Goal: Transaction & Acquisition: Purchase product/service

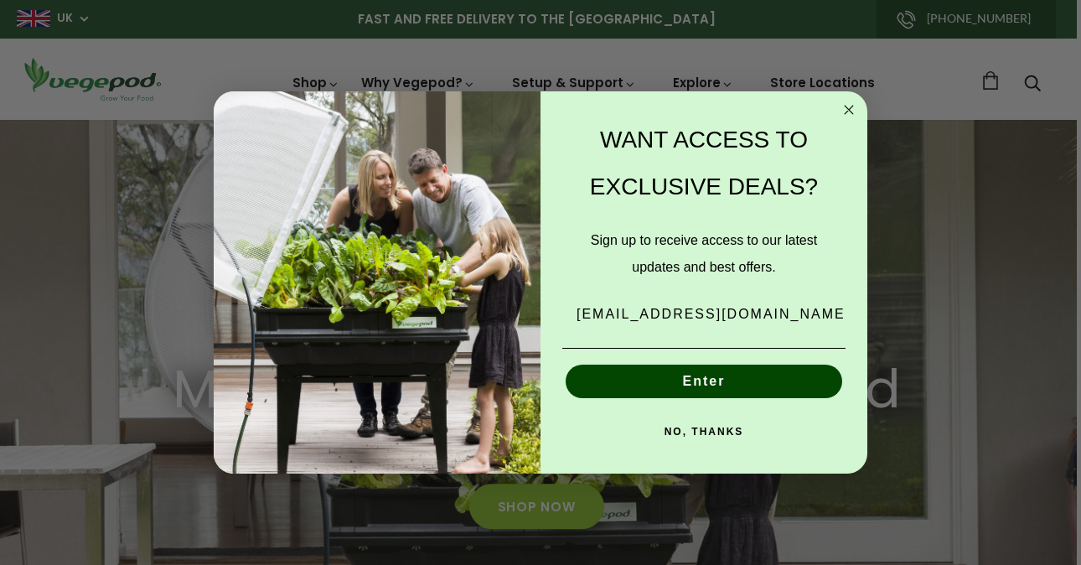
scroll to position [0, 769]
type input "bsiapaw40@sky.com"
click at [700, 385] on button "Enter" at bounding box center [704, 381] width 276 height 34
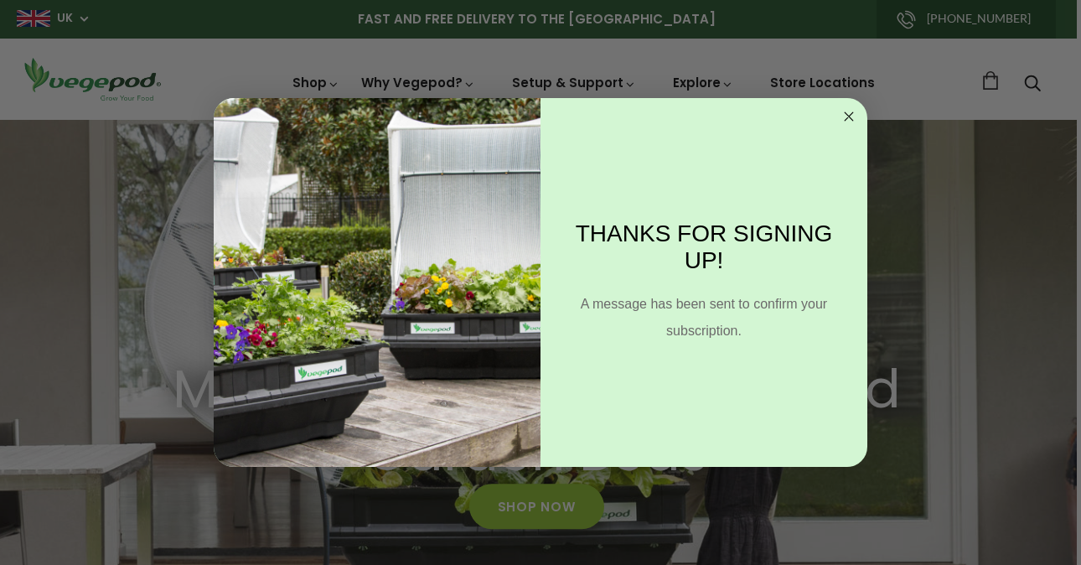
click at [849, 113] on circle "Close dialog" at bounding box center [848, 116] width 19 height 19
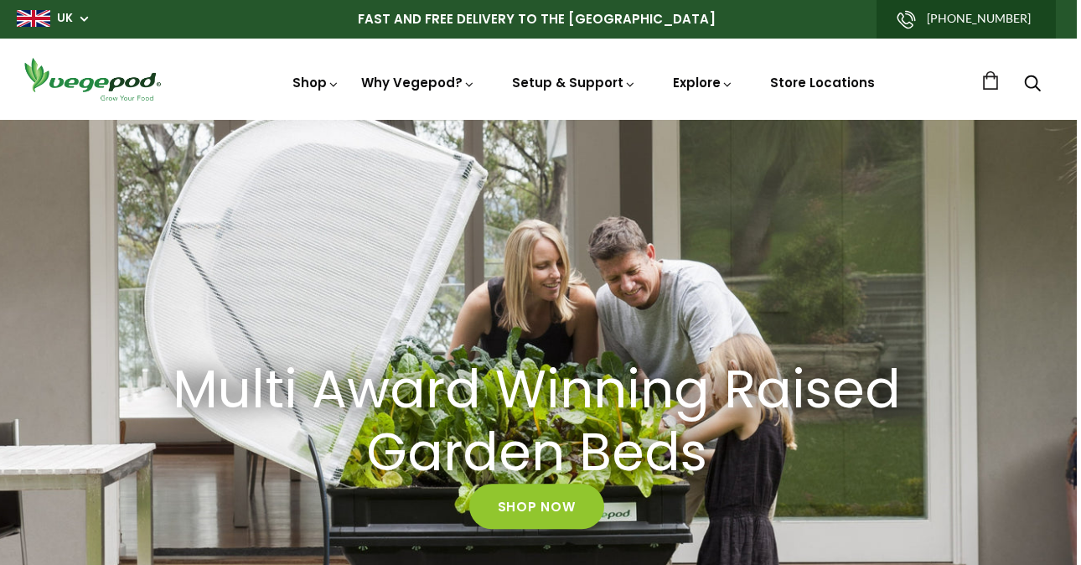
scroll to position [0, 1025]
click at [827, 80] on link "Store Locations" at bounding box center [822, 83] width 105 height 18
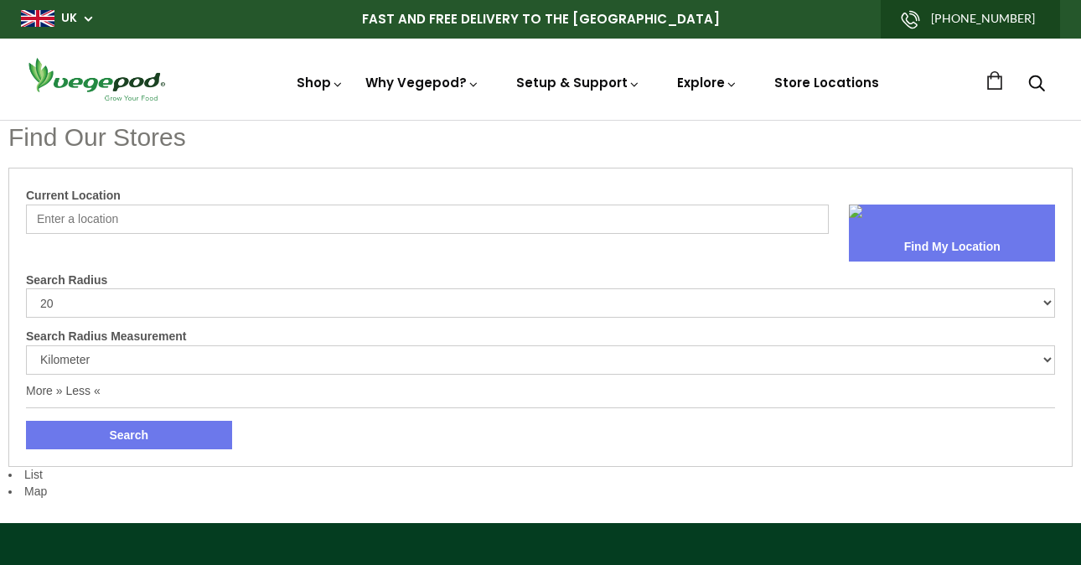
select select "m"
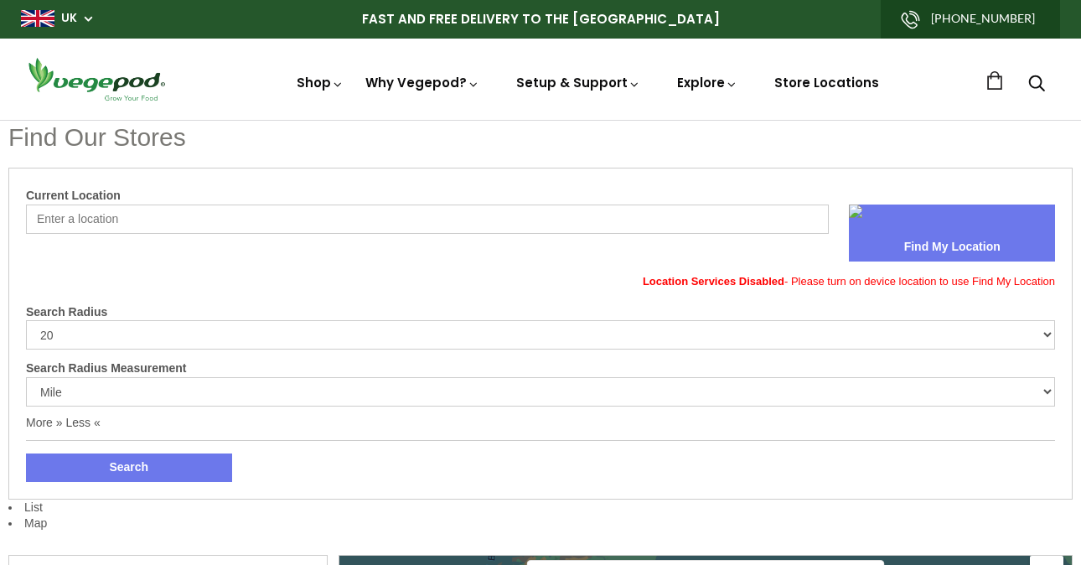
drag, startPoint x: 172, startPoint y: 220, endPoint x: 333, endPoint y: 236, distance: 162.6
click at [173, 219] on input "Current Location" at bounding box center [427, 218] width 803 height 29
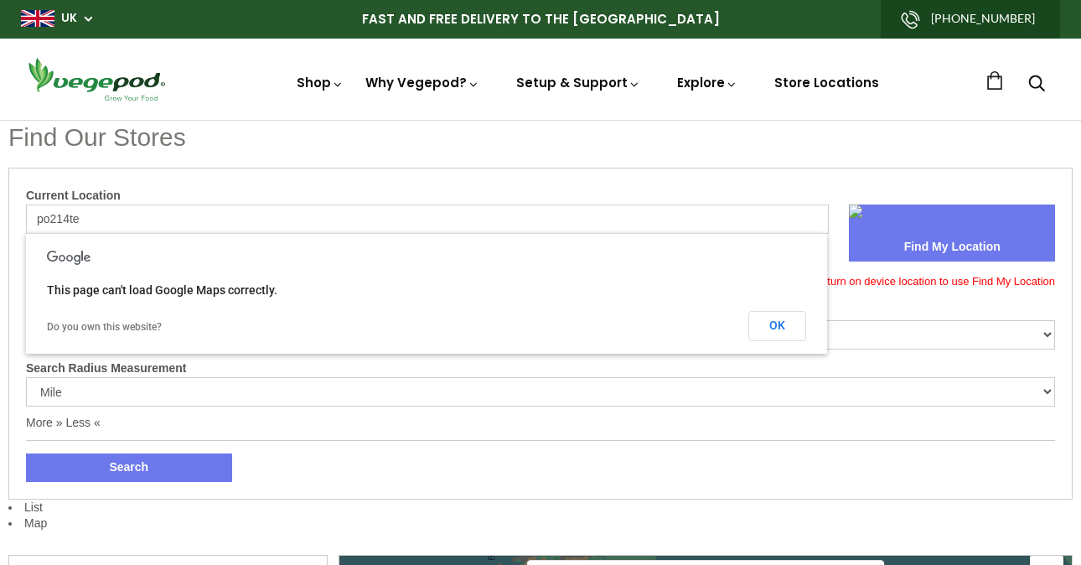
scroll to position [0, 1]
type input "po214te"
click at [951, 235] on button "Find My Location" at bounding box center [952, 247] width 206 height 28
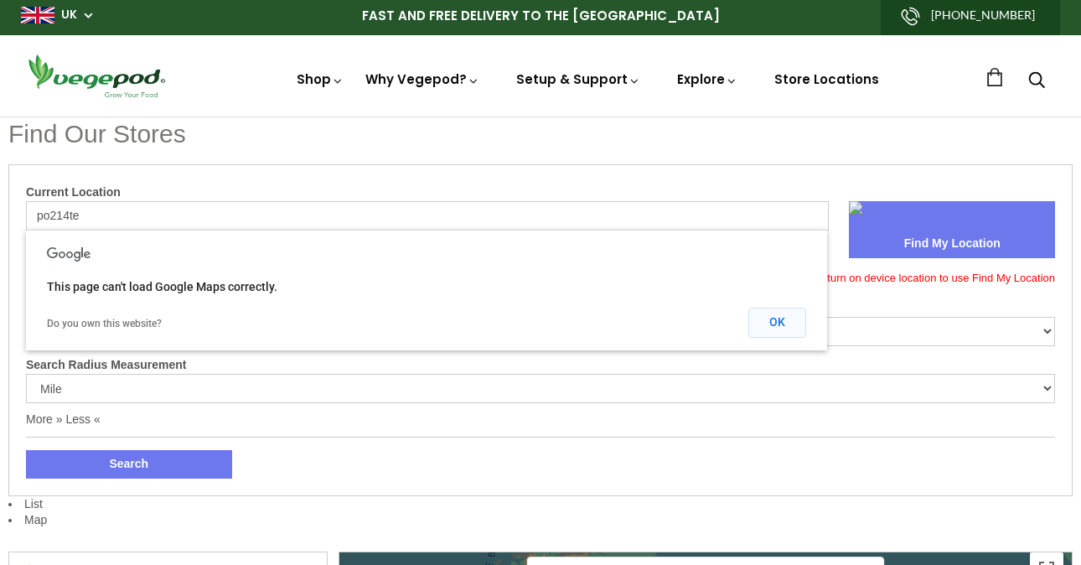
click at [774, 318] on button "OK" at bounding box center [777, 323] width 58 height 30
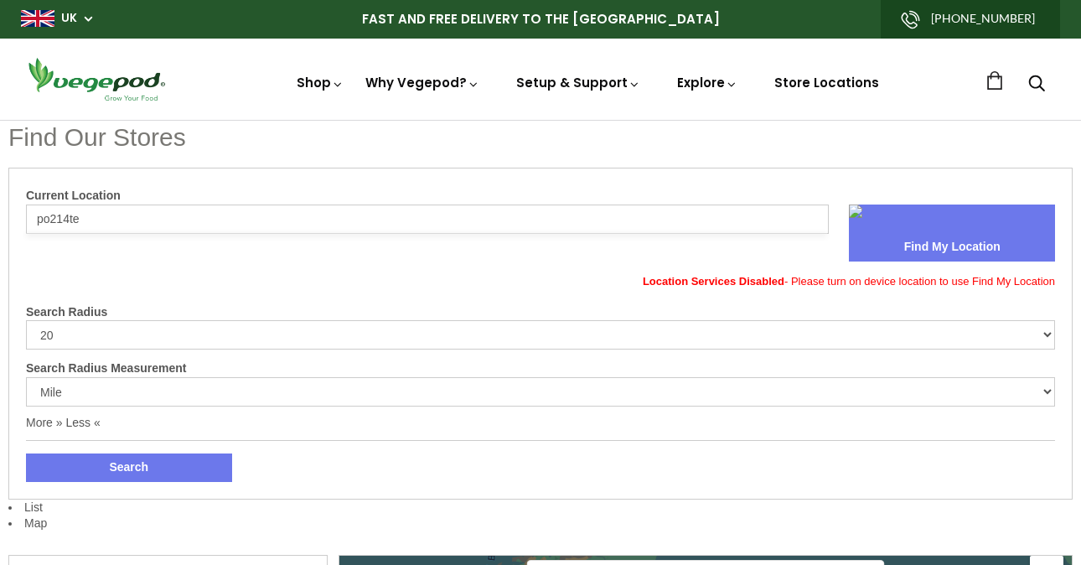
scroll to position [0, 0]
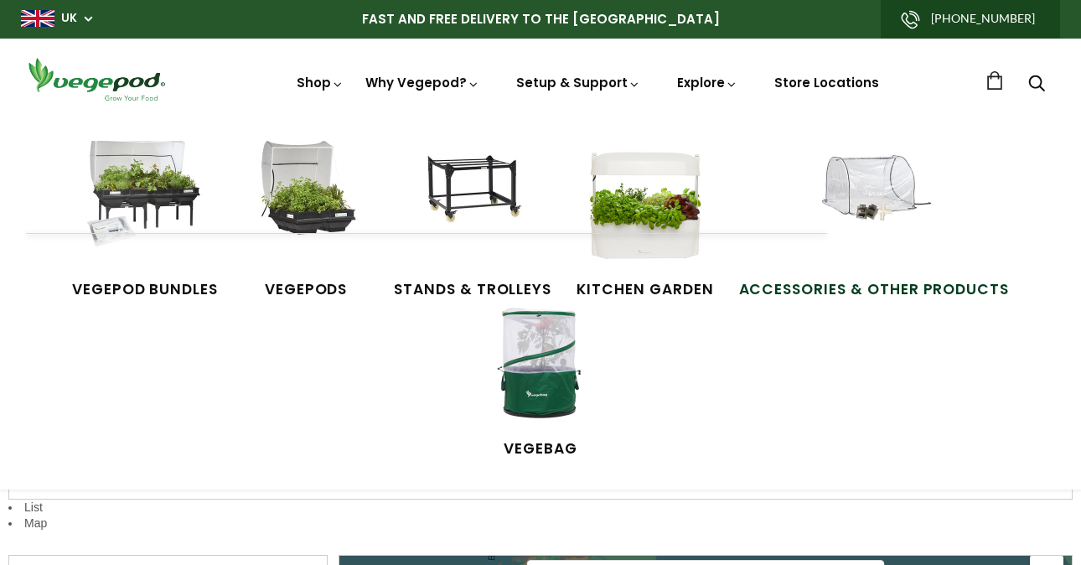
click at [922, 286] on span "Accessories & Other Products" at bounding box center [874, 290] width 271 height 22
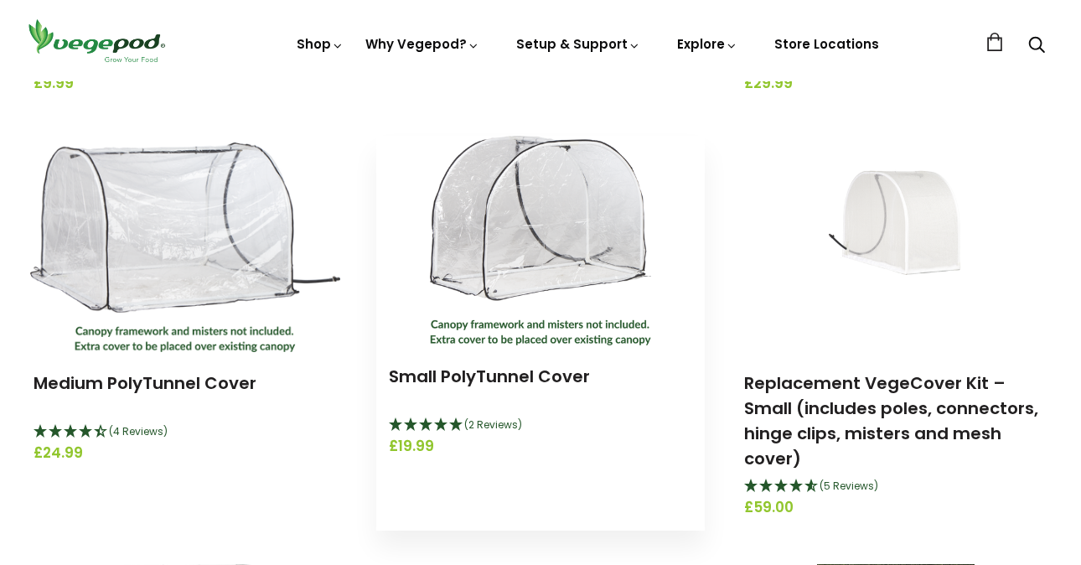
scroll to position [539, 2]
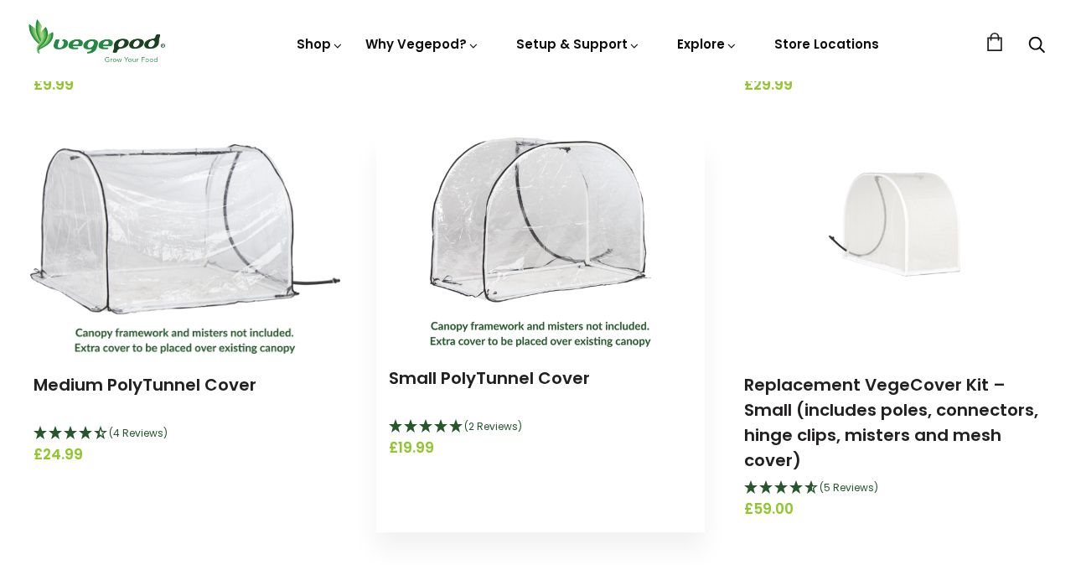
click at [556, 256] on img at bounding box center [540, 241] width 221 height 209
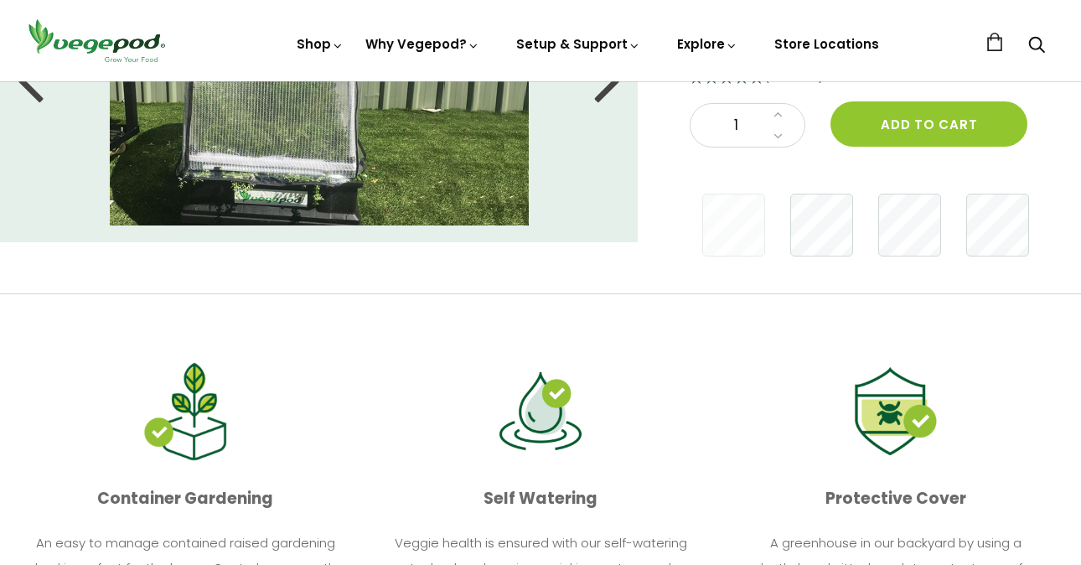
scroll to position [16, 0]
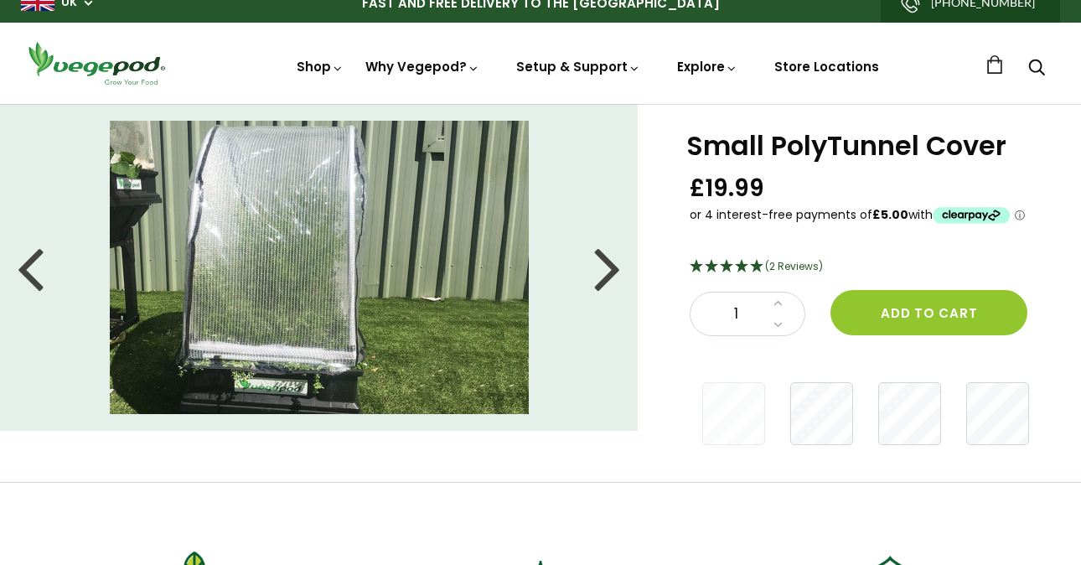
click at [609, 276] on div at bounding box center [607, 267] width 27 height 75
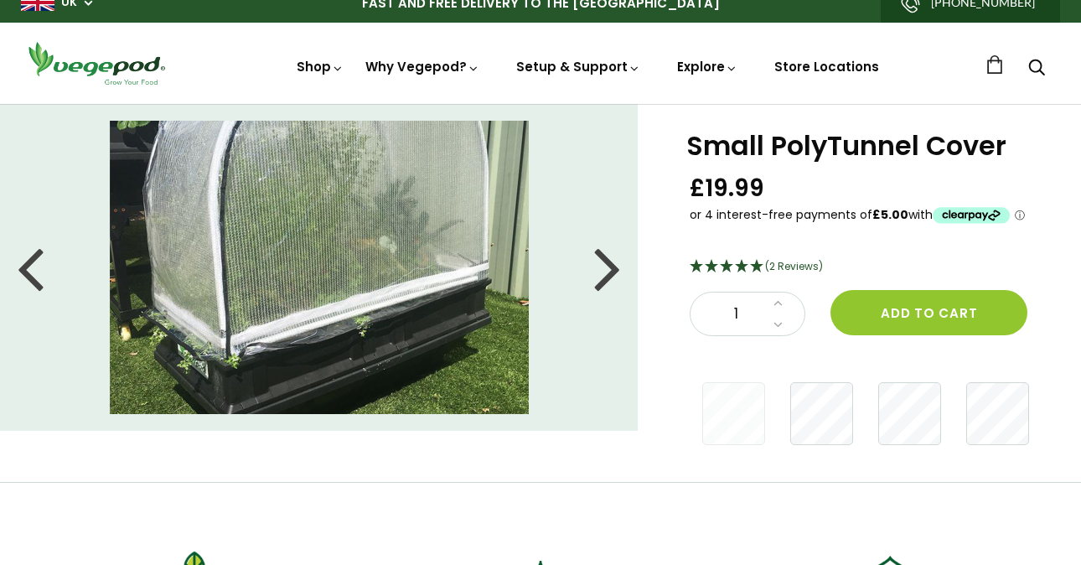
click at [608, 276] on div at bounding box center [607, 267] width 27 height 75
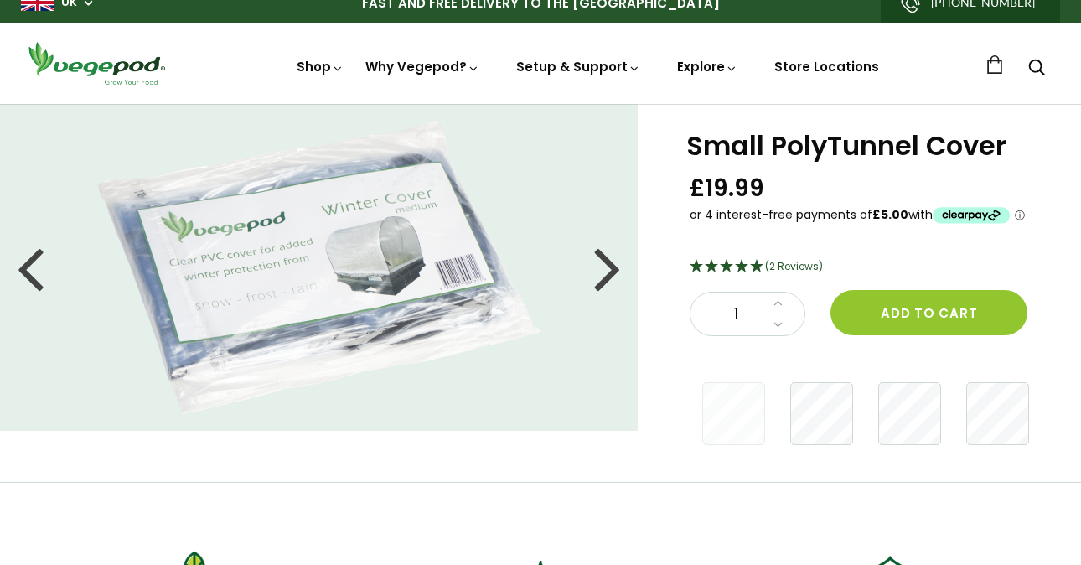
click at [608, 276] on div at bounding box center [607, 267] width 27 height 75
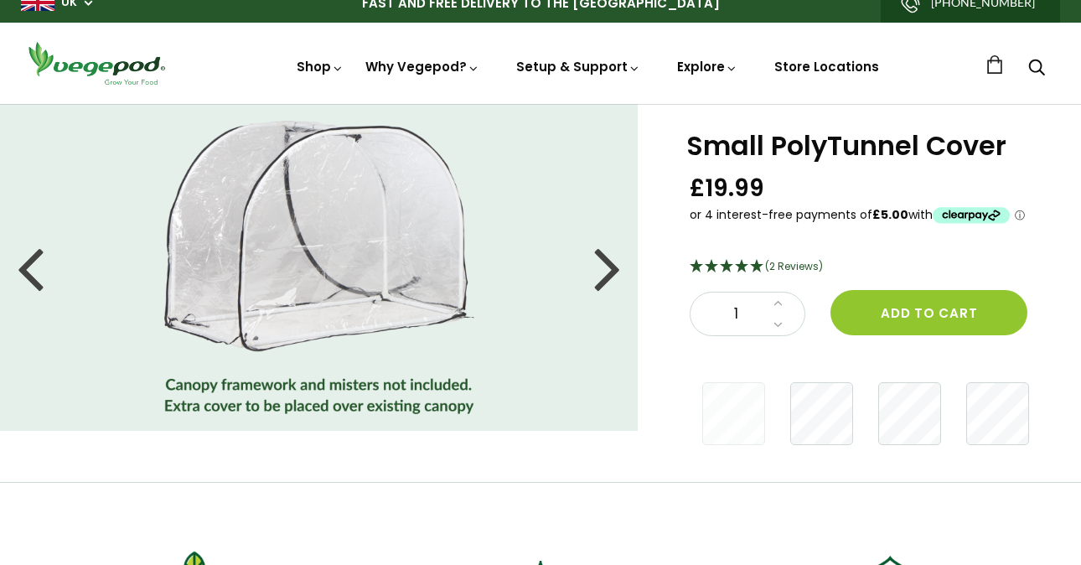
click at [608, 276] on div at bounding box center [607, 267] width 27 height 75
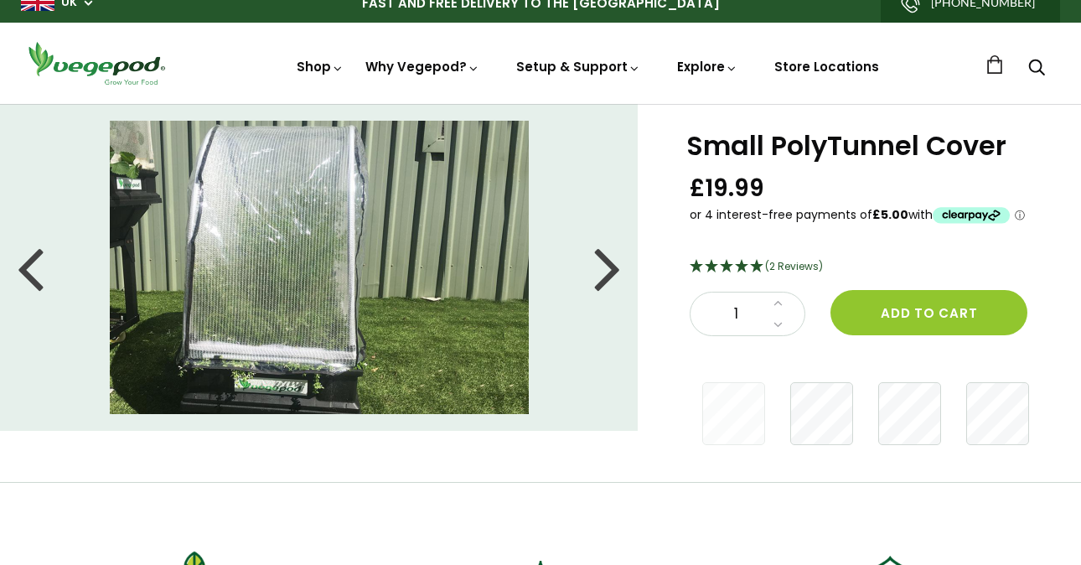
click at [608, 276] on div at bounding box center [607, 267] width 27 height 75
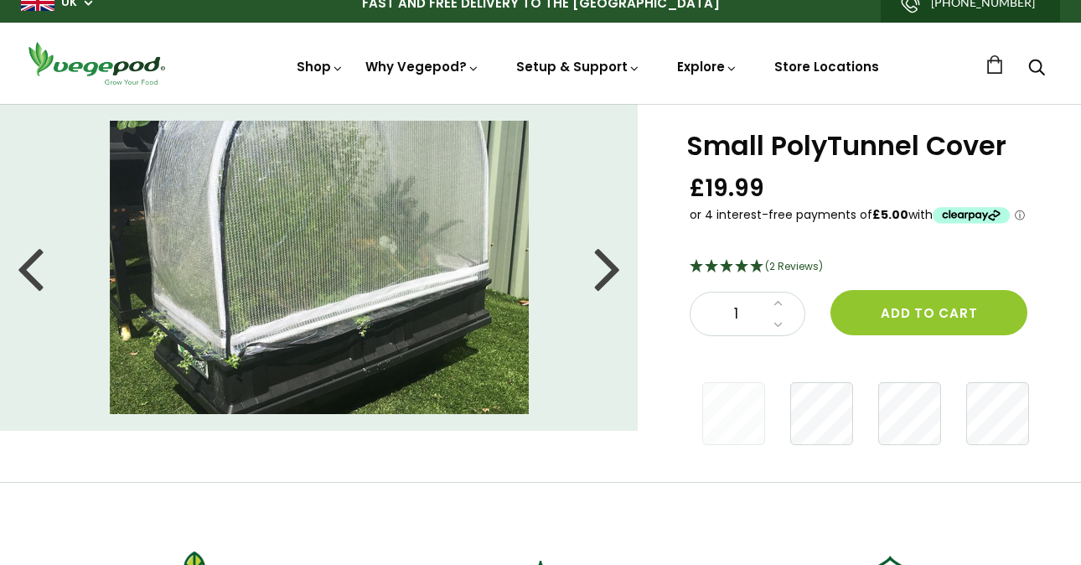
click at [608, 276] on div at bounding box center [607, 267] width 27 height 75
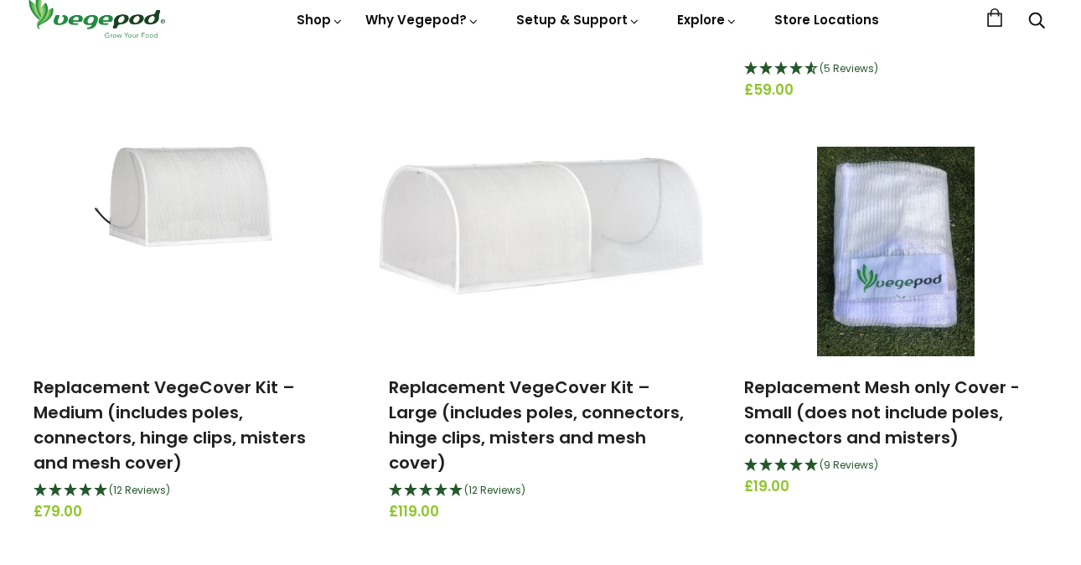
scroll to position [941, 0]
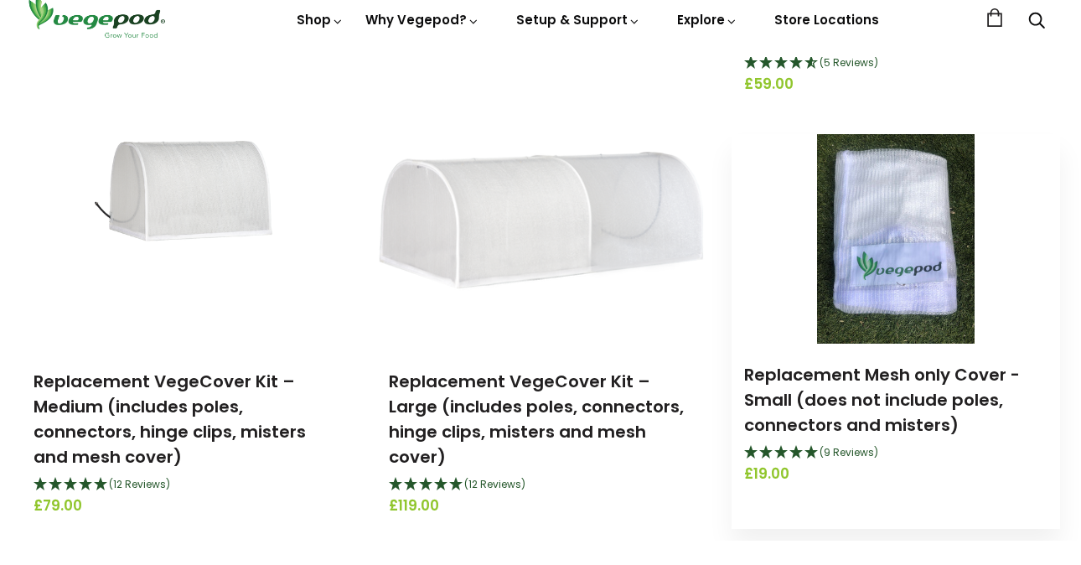
click at [889, 297] on img at bounding box center [896, 262] width 158 height 209
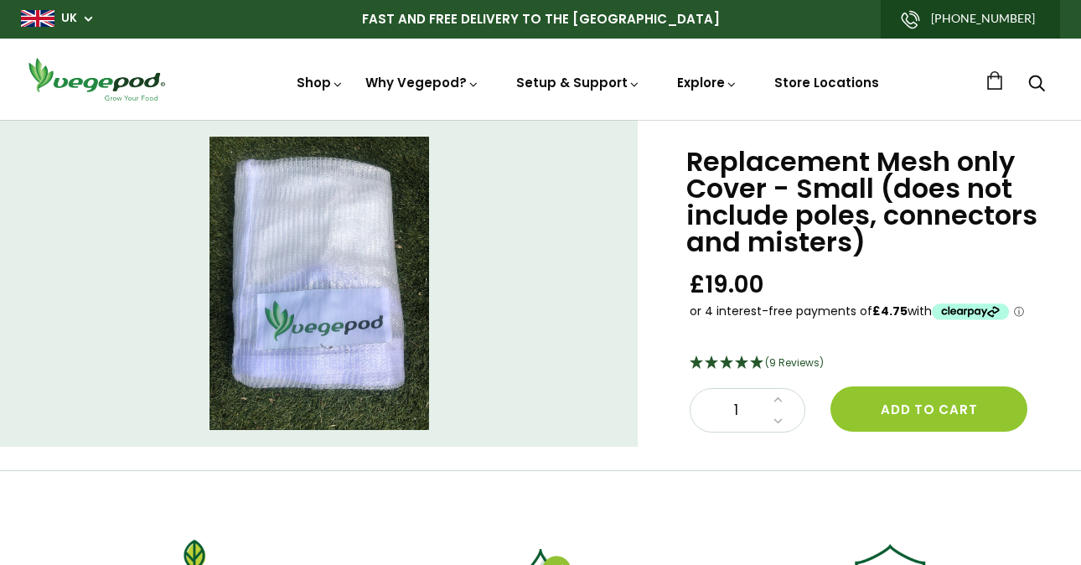
scroll to position [0, 1]
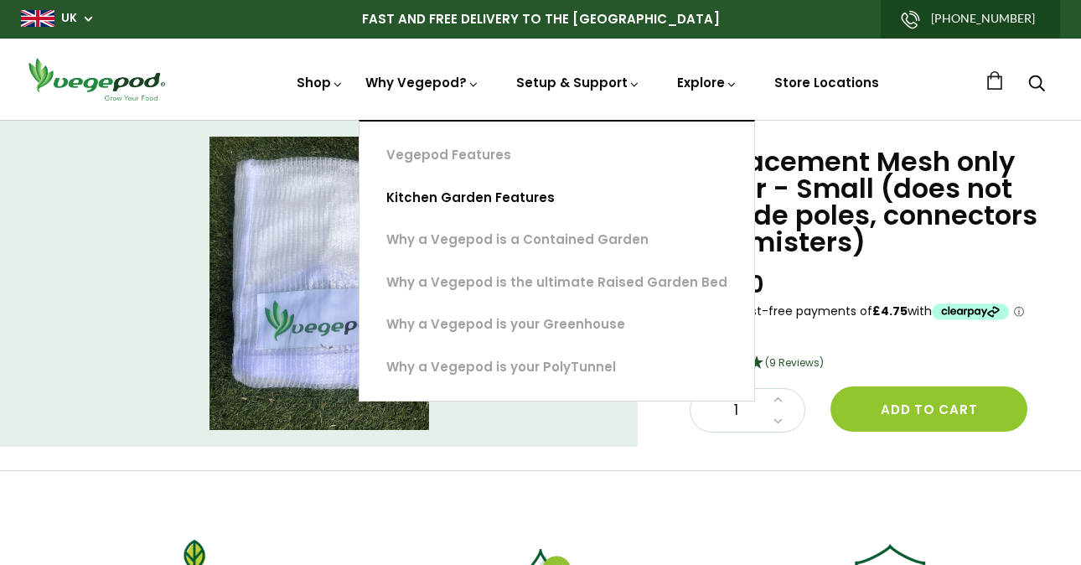
click at [473, 194] on link "Kitchen Garden Features" at bounding box center [556, 198] width 395 height 43
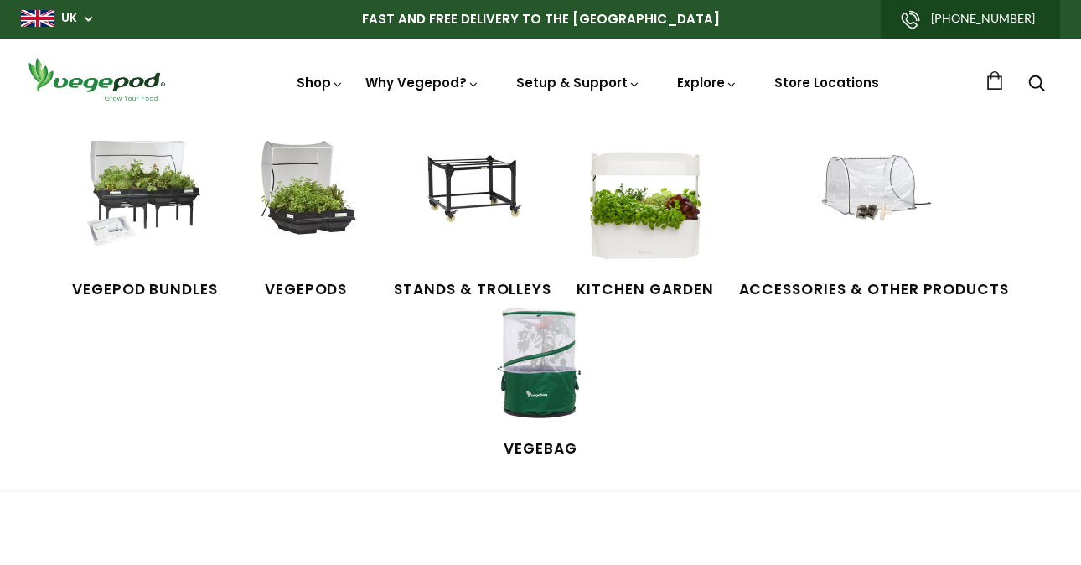
click at [325, 80] on link "Shop" at bounding box center [320, 106] width 47 height 65
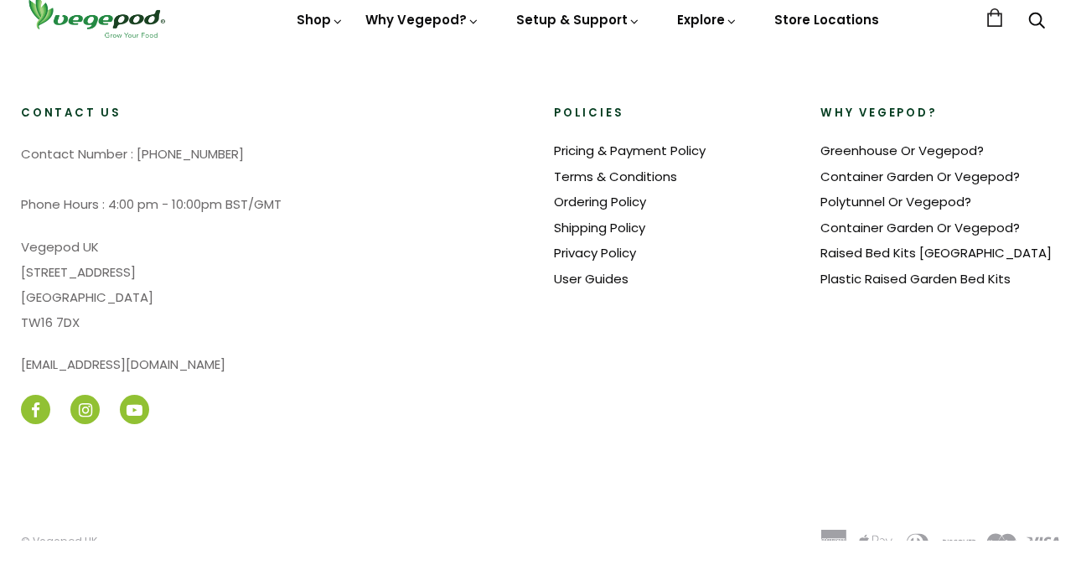
scroll to position [3409, 0]
click at [34, 425] on icon at bounding box center [36, 433] width 16 height 16
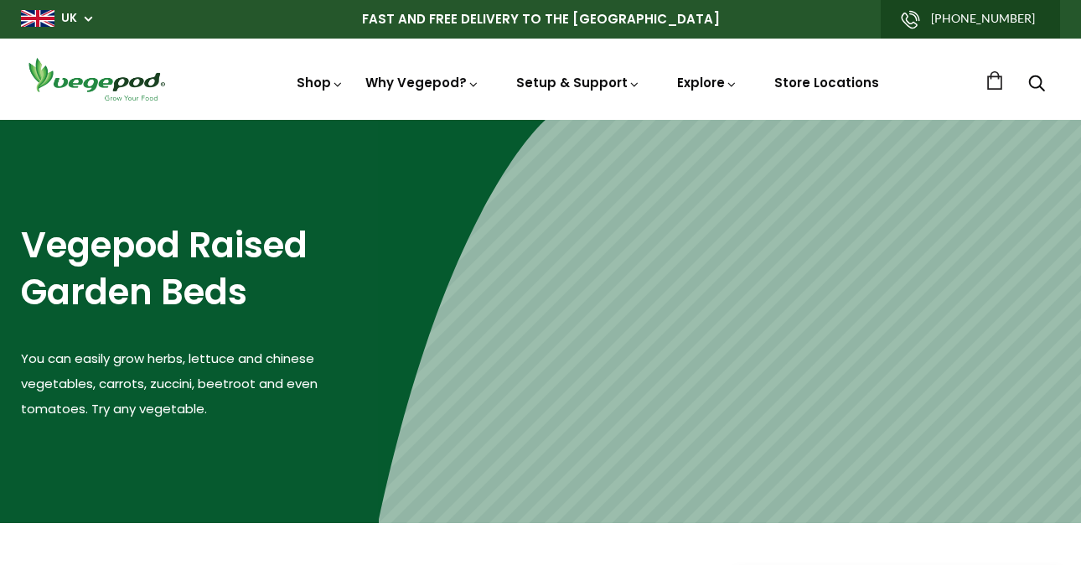
scroll to position [0, 0]
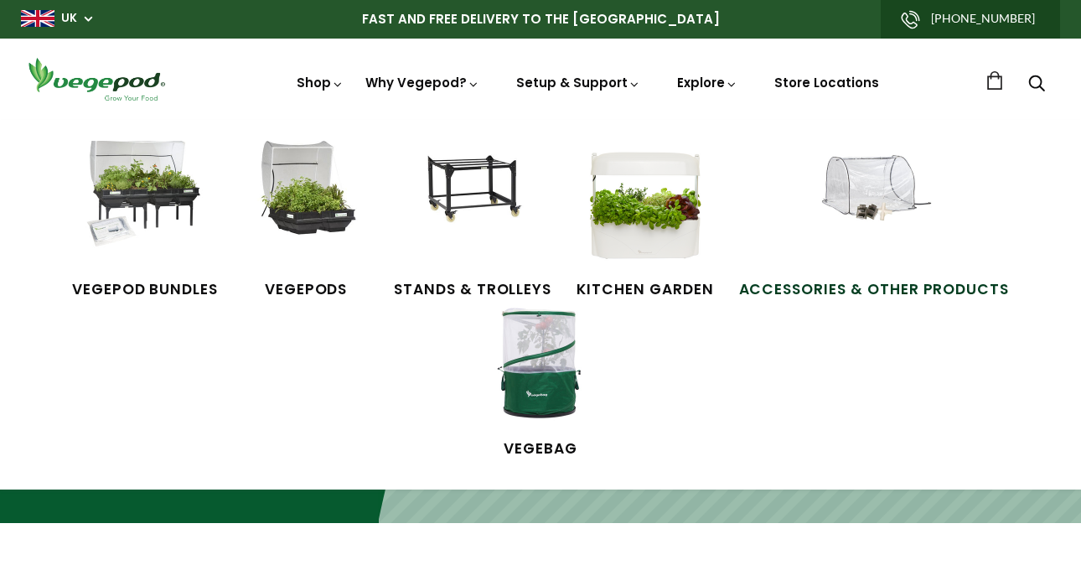
click at [886, 211] on img at bounding box center [874, 204] width 126 height 126
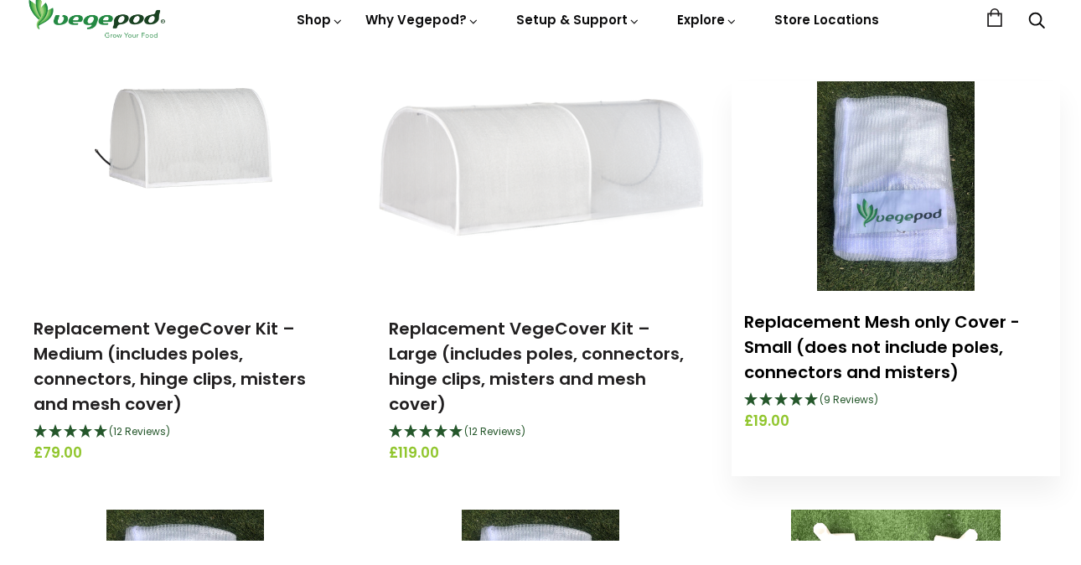
scroll to position [994, 0]
click at [874, 344] on link "Replacement Mesh only Cover - Small (does not include poles, connectors and mis…" at bounding box center [882, 371] width 276 height 74
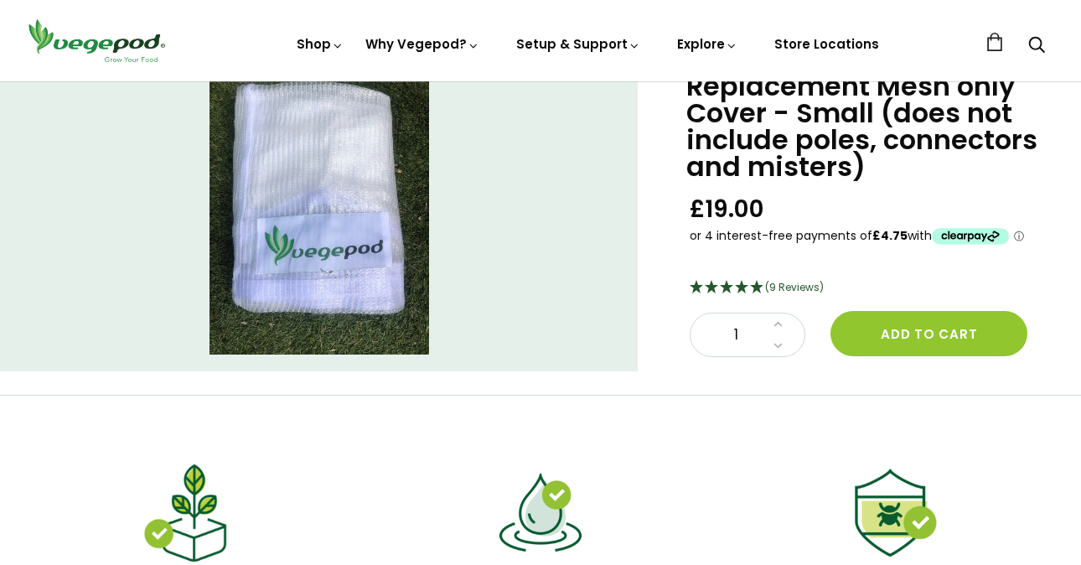
scroll to position [62, 0]
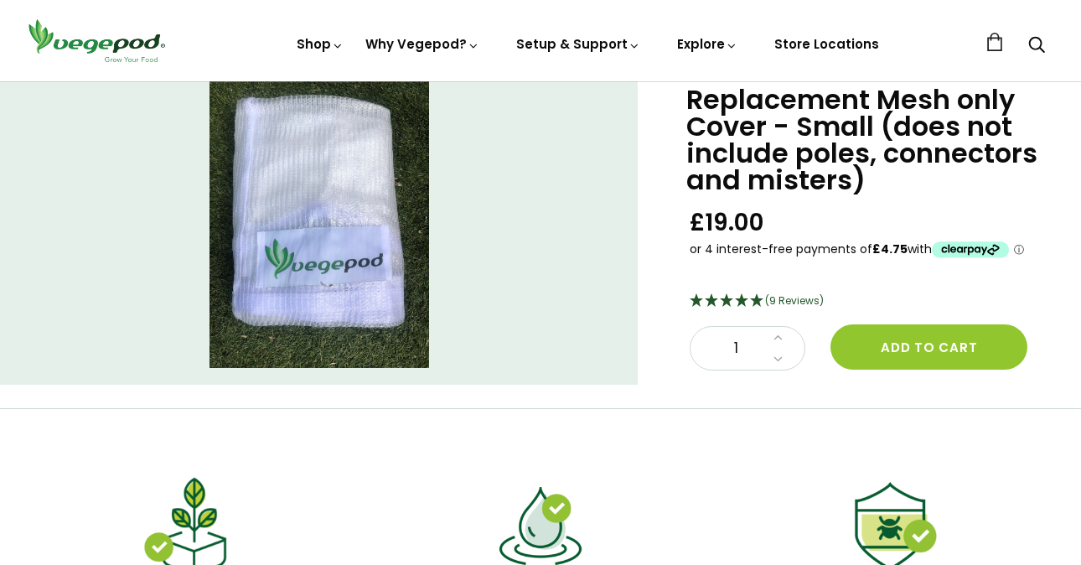
click at [791, 301] on span "(9 Reviews)" at bounding box center [794, 300] width 59 height 14
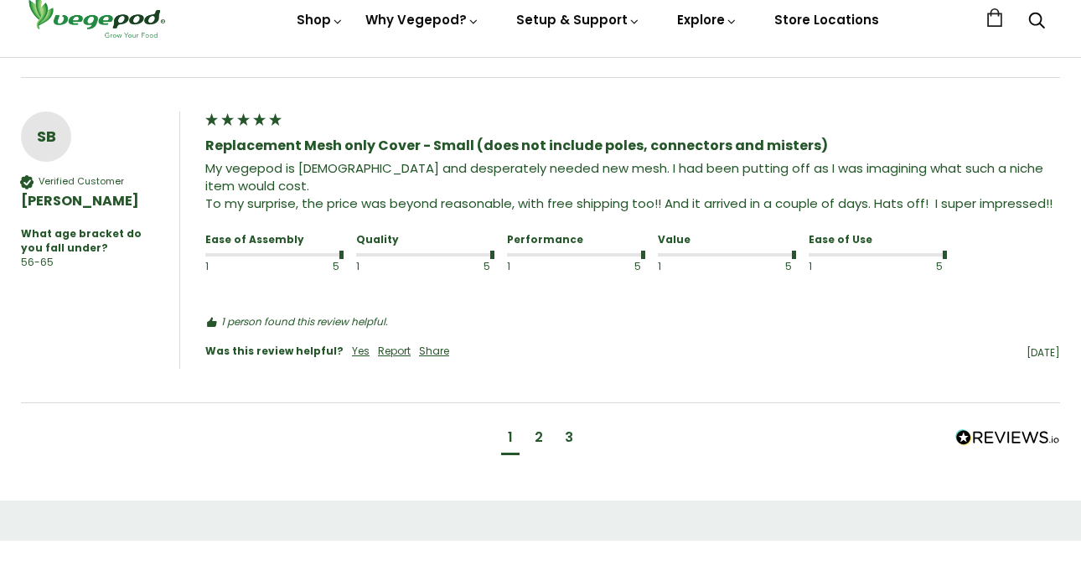
scroll to position [1414, 0]
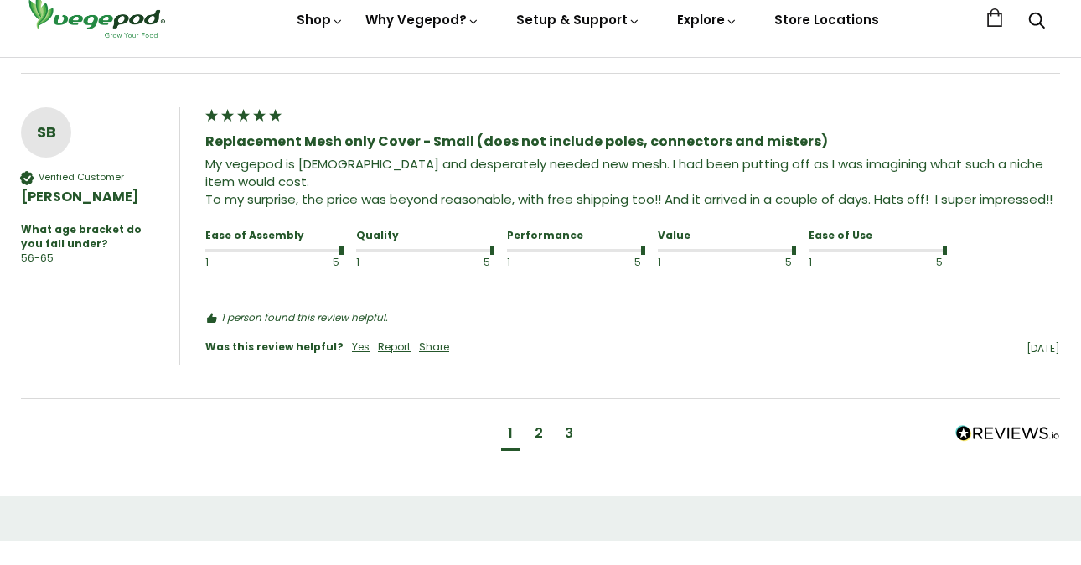
click at [541, 448] on div "2" at bounding box center [539, 457] width 8 height 18
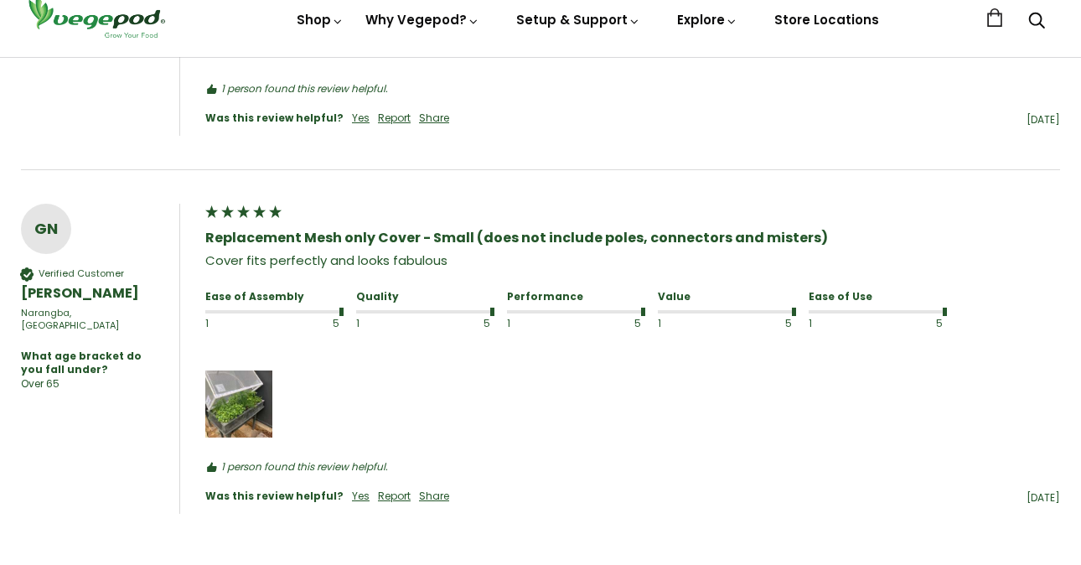
scroll to position [1382, 0]
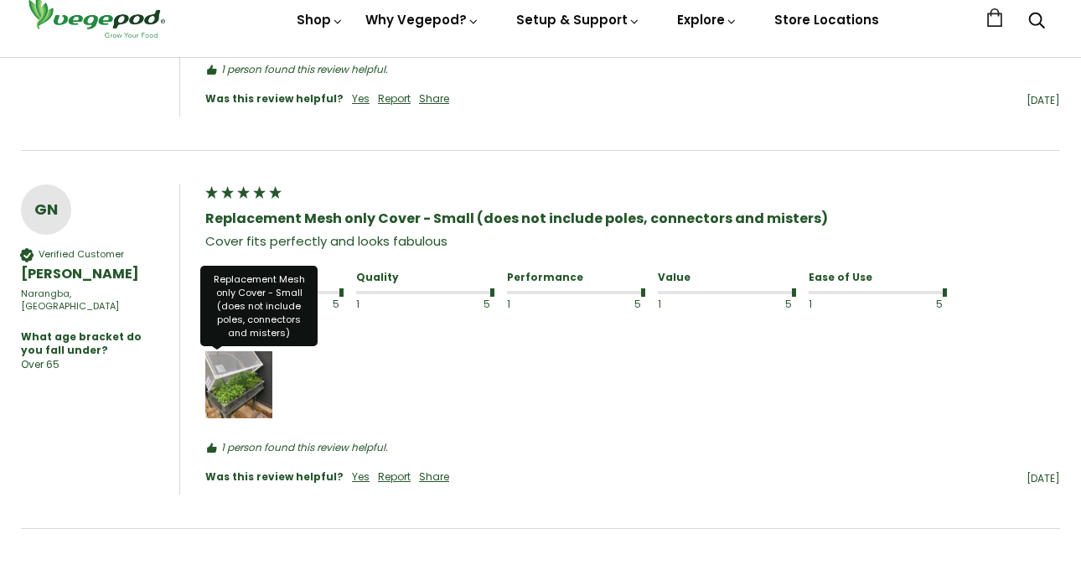
click at [240, 385] on img "Media uploaded by this customer." at bounding box center [238, 408] width 67 height 67
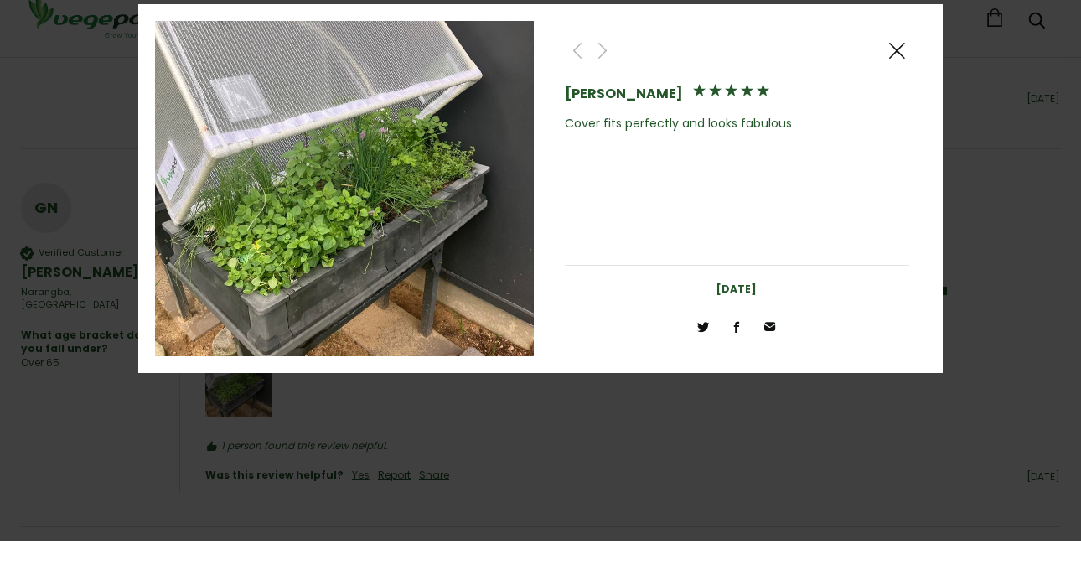
scroll to position [1388, 1]
click at [893, 65] on span at bounding box center [896, 75] width 20 height 21
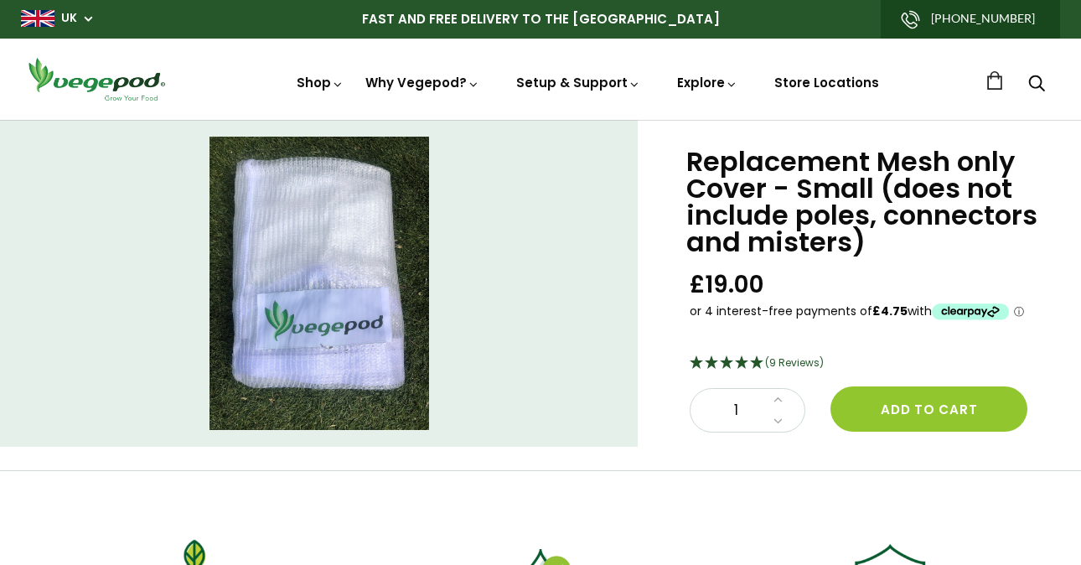
scroll to position [0, 2]
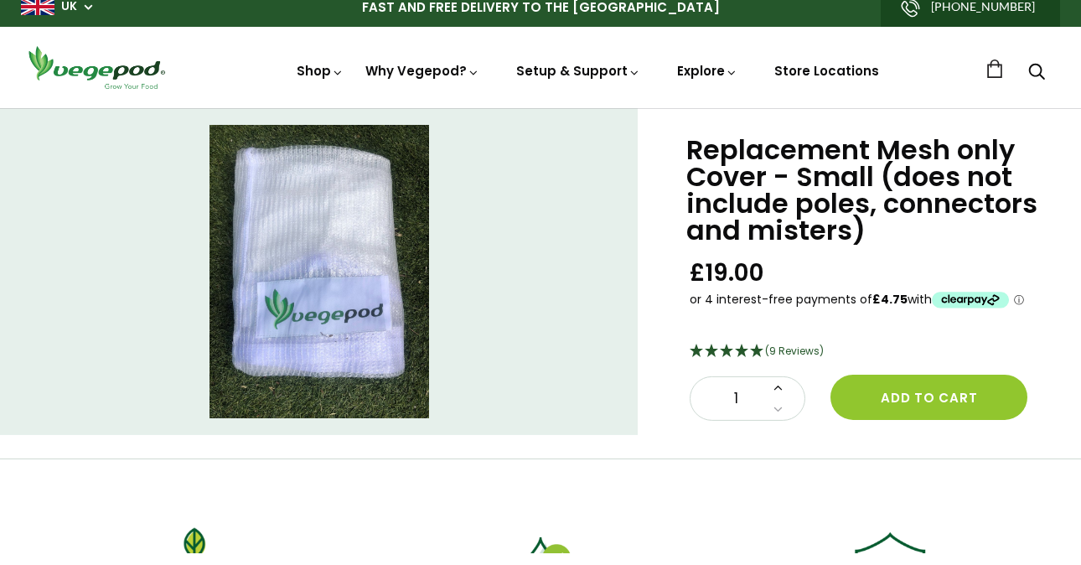
click at [777, 391] on icon at bounding box center [777, 398] width 9 height 14
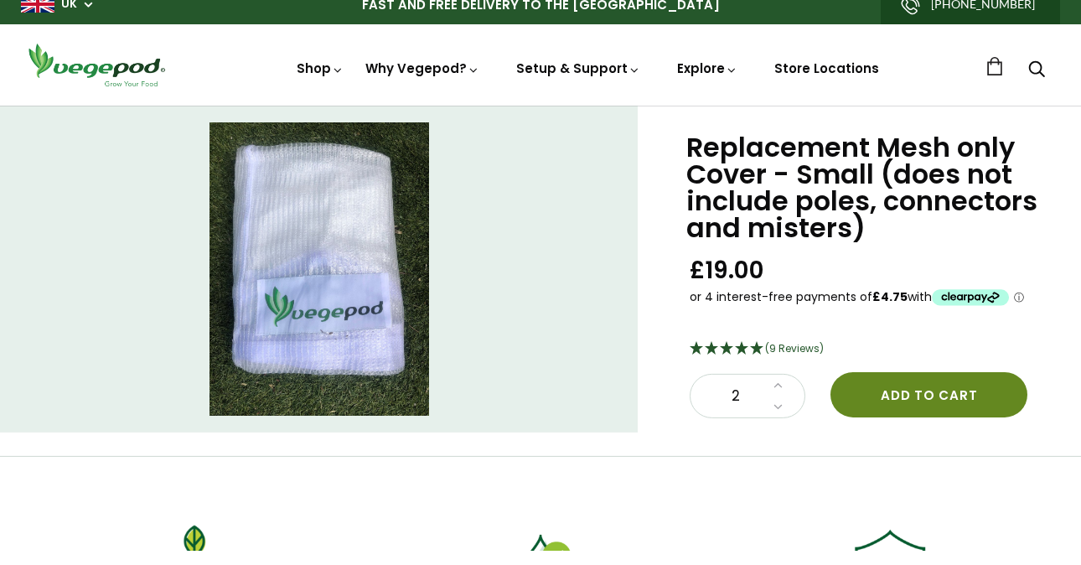
click at [911, 400] on button "Add to cart" at bounding box center [928, 408] width 197 height 45
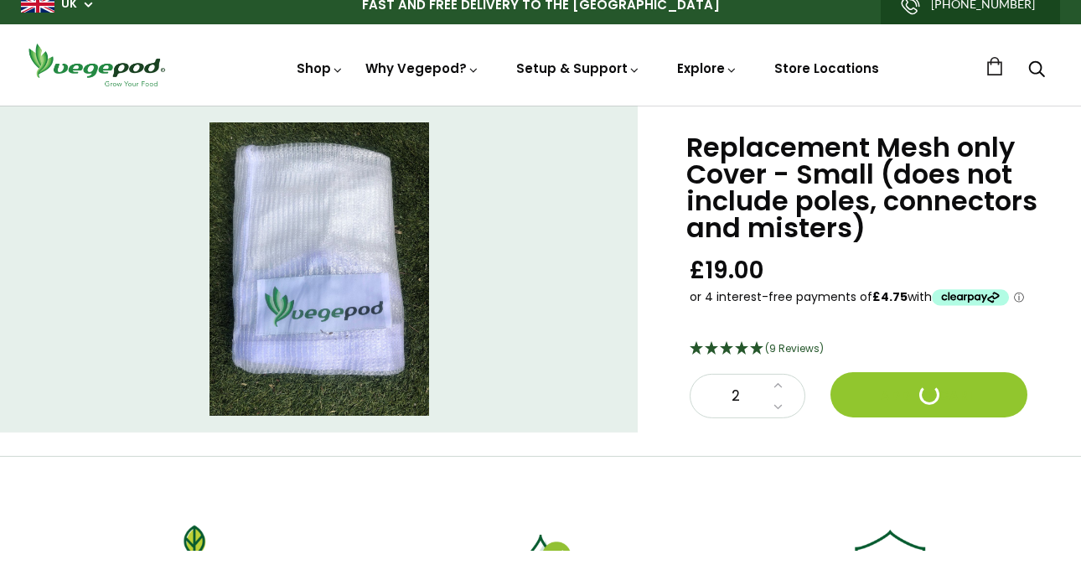
scroll to position [0, 0]
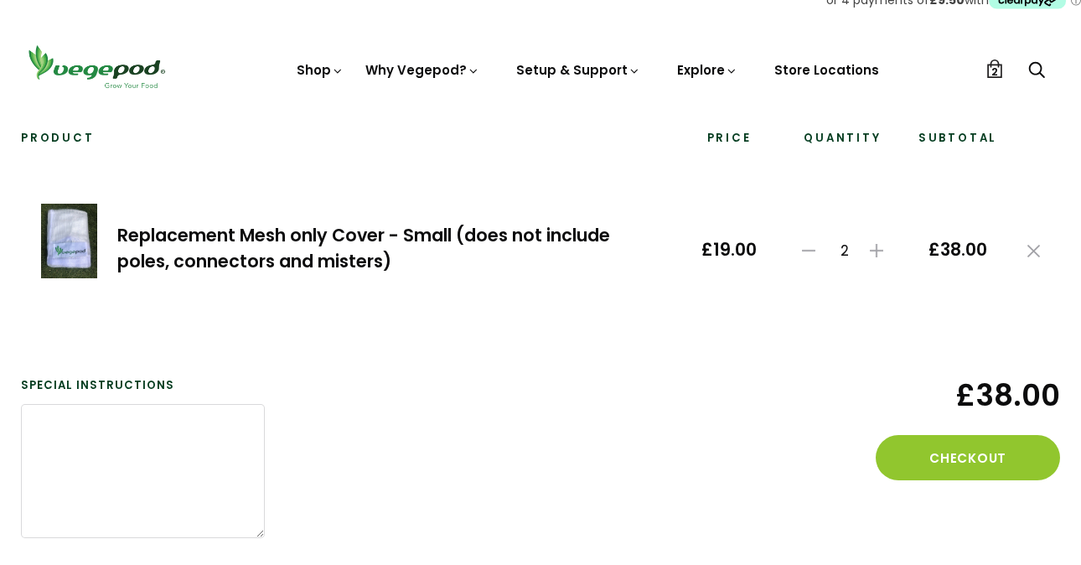
scroll to position [158, 0]
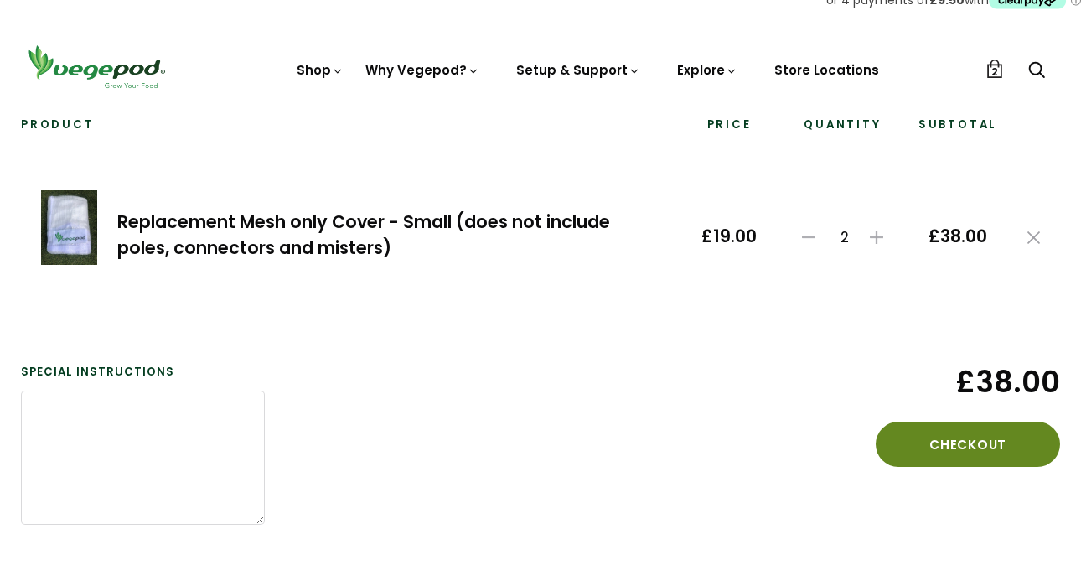
click at [979, 446] on button "Checkout" at bounding box center [968, 468] width 184 height 45
